Goal: Register for event/course

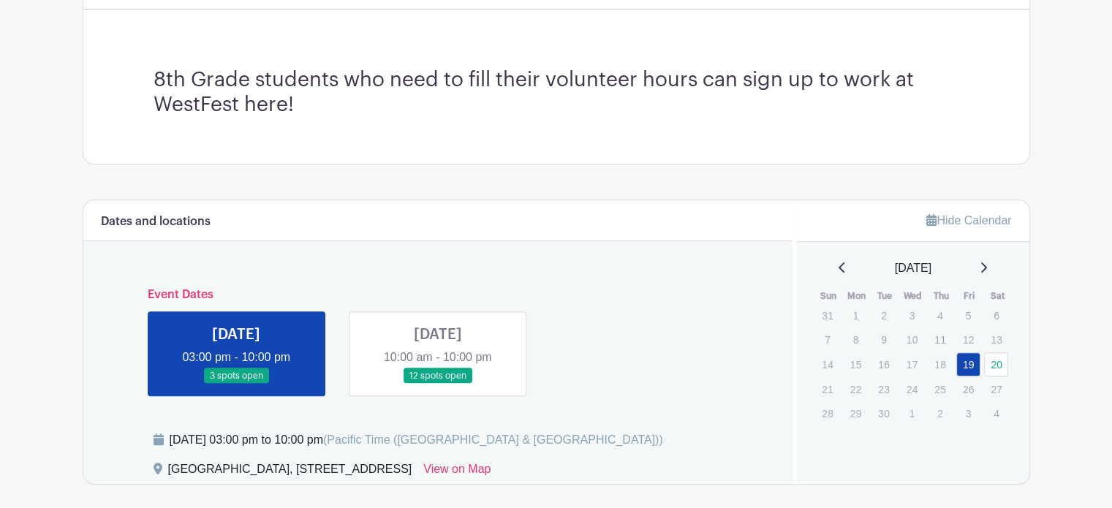
scroll to position [386, 0]
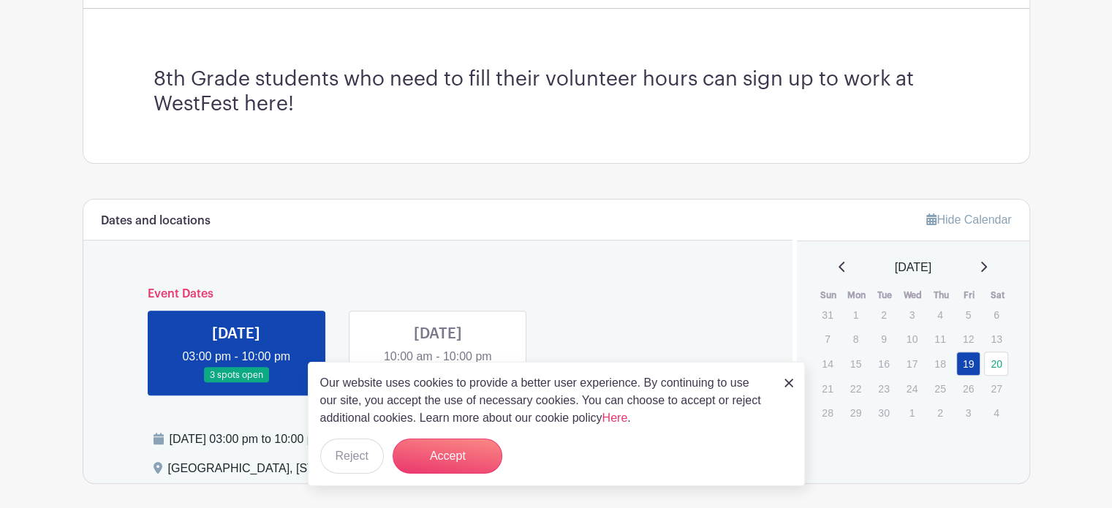
click at [787, 386] on img at bounding box center [789, 383] width 9 height 9
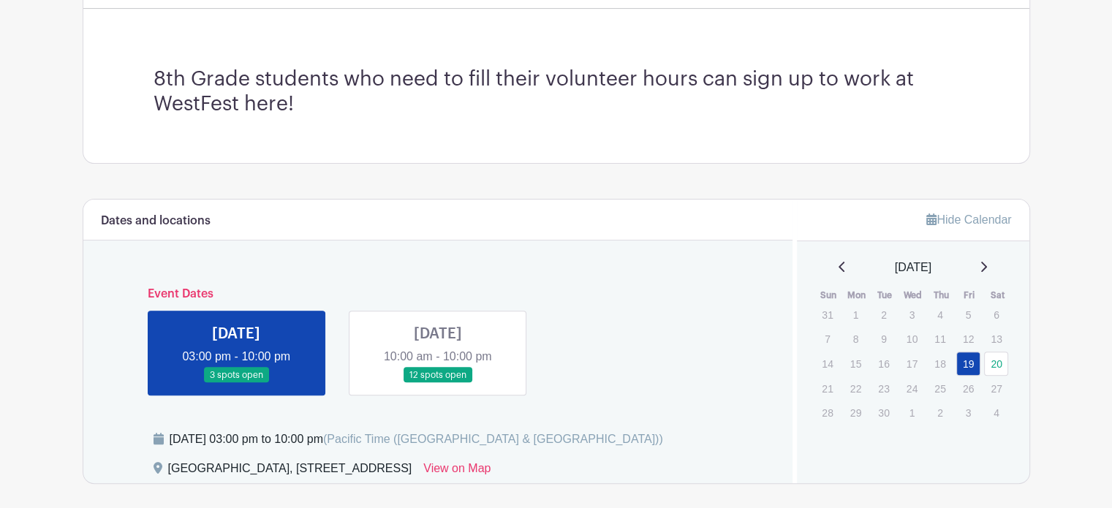
click at [784, 382] on div "Dates and locations Event Dates [DATE] 03:00 pm - 10:00 pm 3 spots open [DATE] …" at bounding box center [438, 341] width 710 height 283
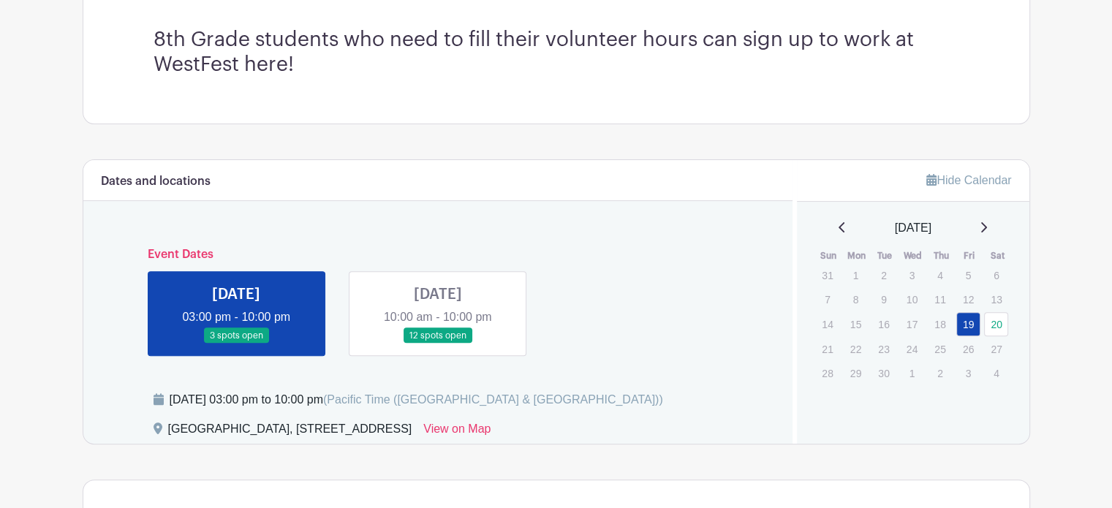
scroll to position [424, 0]
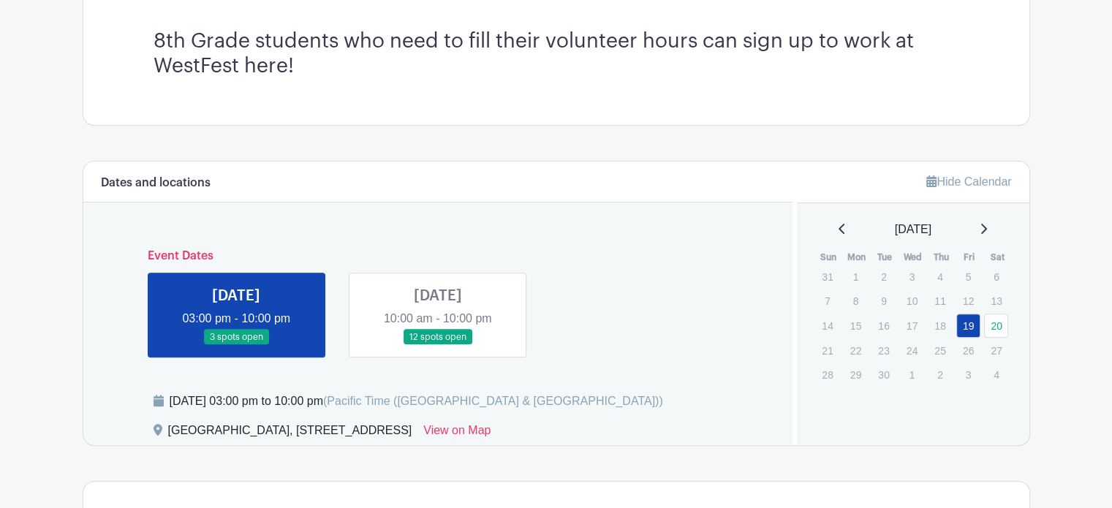
click at [438, 345] on link at bounding box center [438, 345] width 0 height 0
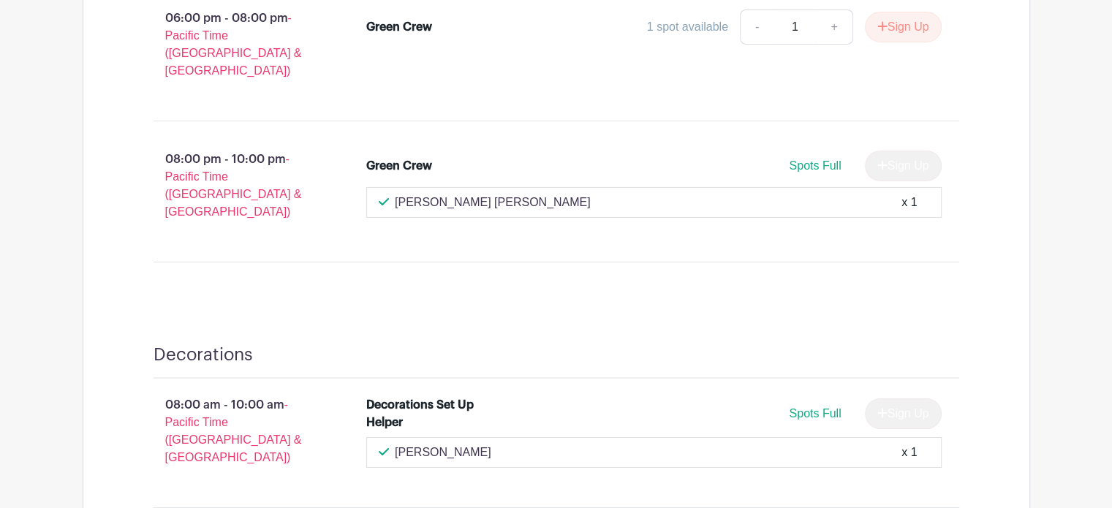
scroll to position [4989, 0]
